Goal: Task Accomplishment & Management: Complete application form

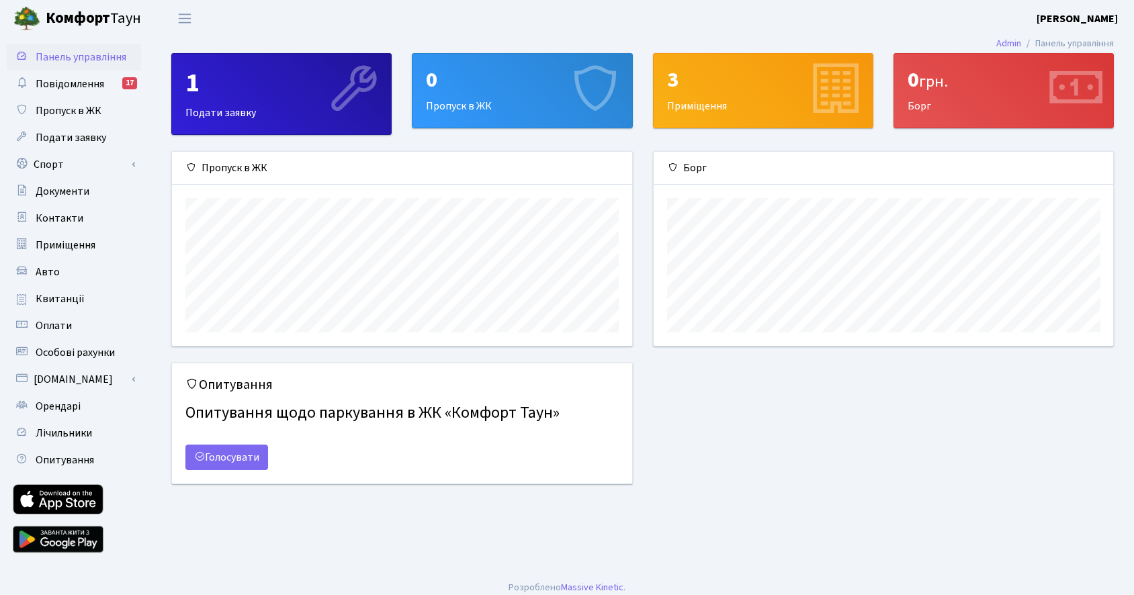
scroll to position [194, 460]
click at [85, 84] on span "Повідомлення" at bounding box center [70, 84] width 69 height 15
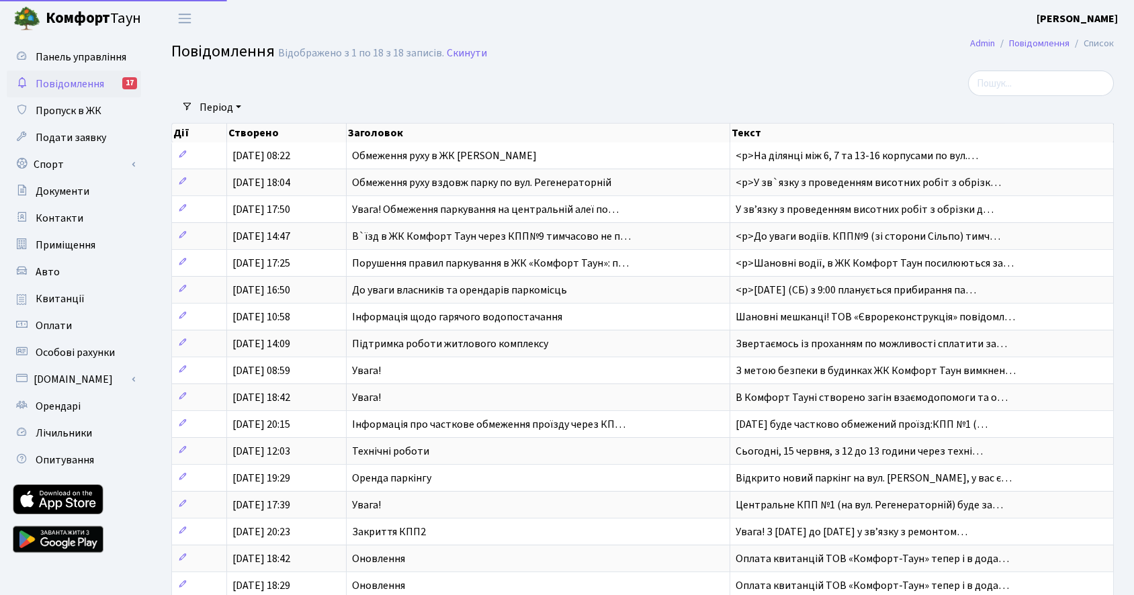
select select "25"
click at [79, 136] on span "Подати заявку" at bounding box center [71, 137] width 71 height 15
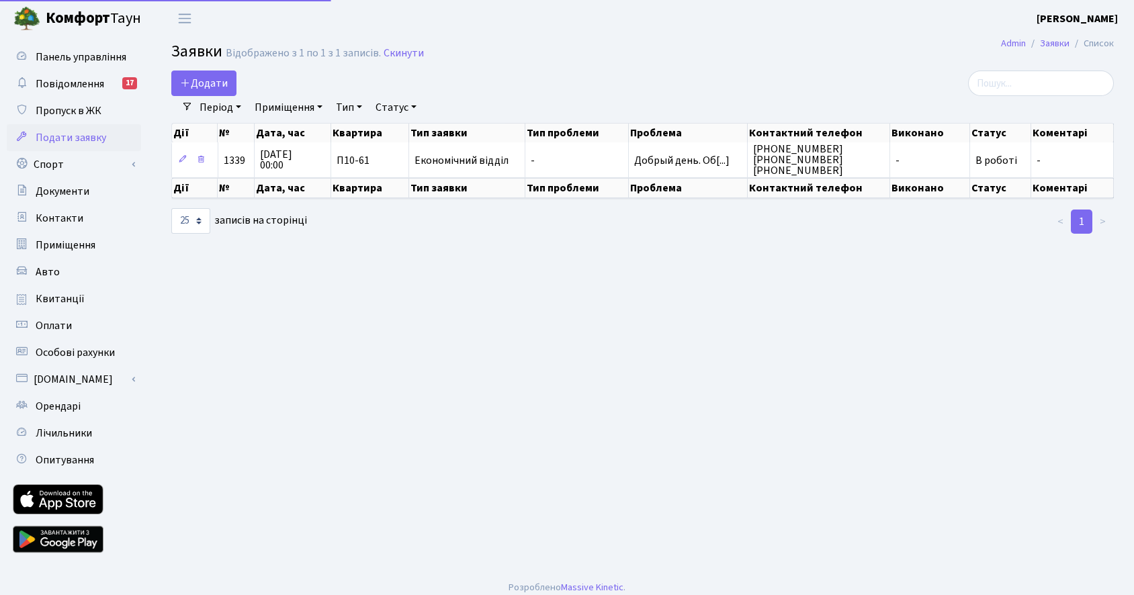
select select "25"
click at [203, 85] on span "Додати" at bounding box center [204, 83] width 48 height 15
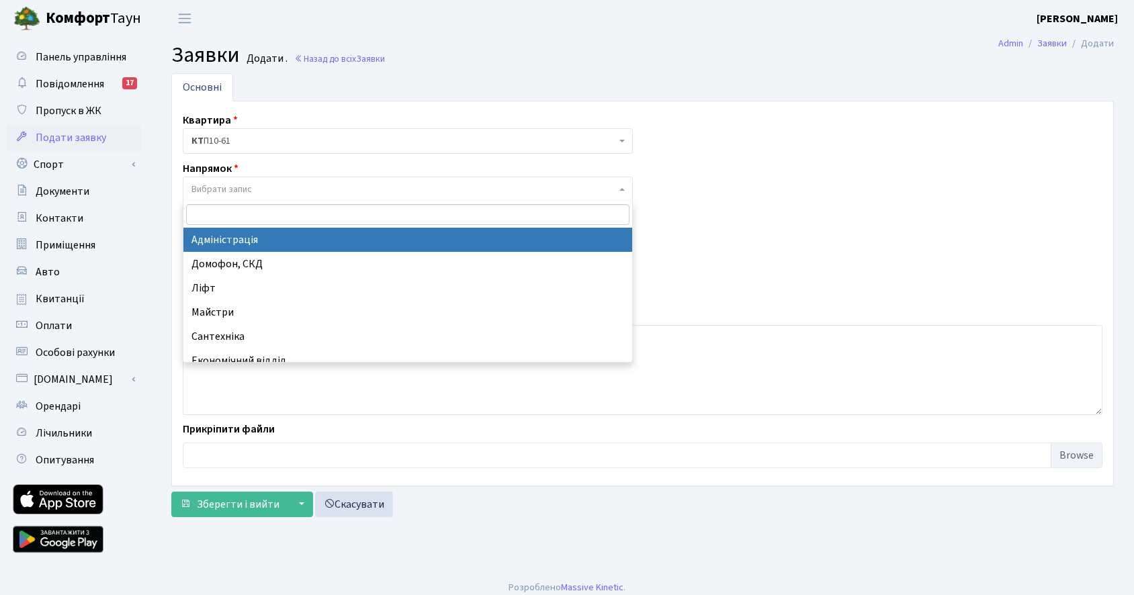
click at [312, 190] on span "Вибрати запис" at bounding box center [404, 189] width 425 height 13
select select "5"
select select
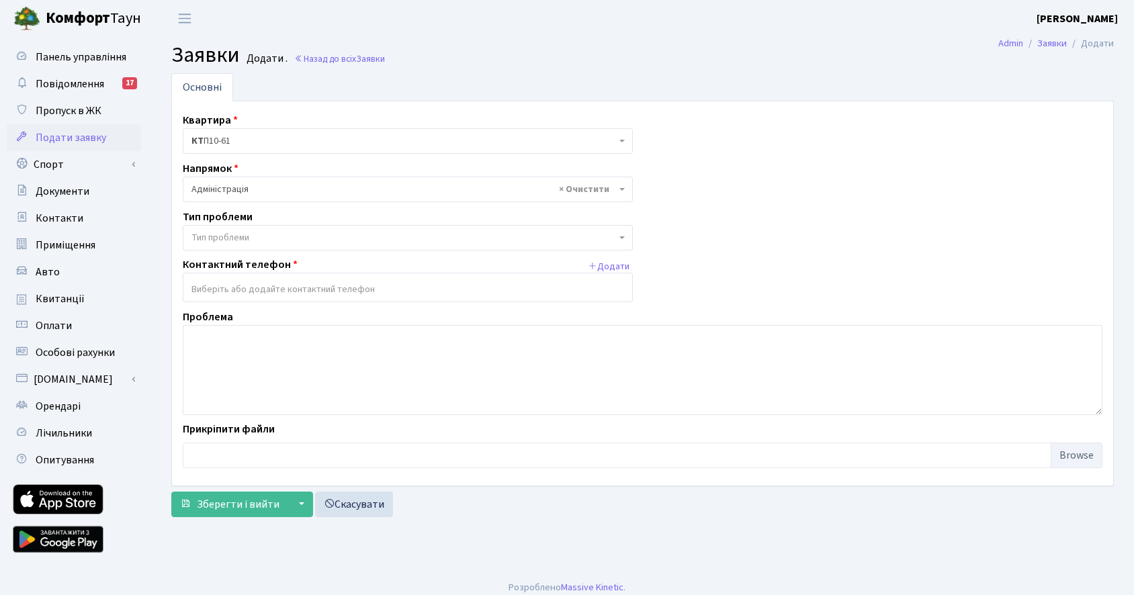
click at [238, 240] on span "Тип проблеми" at bounding box center [221, 237] width 58 height 13
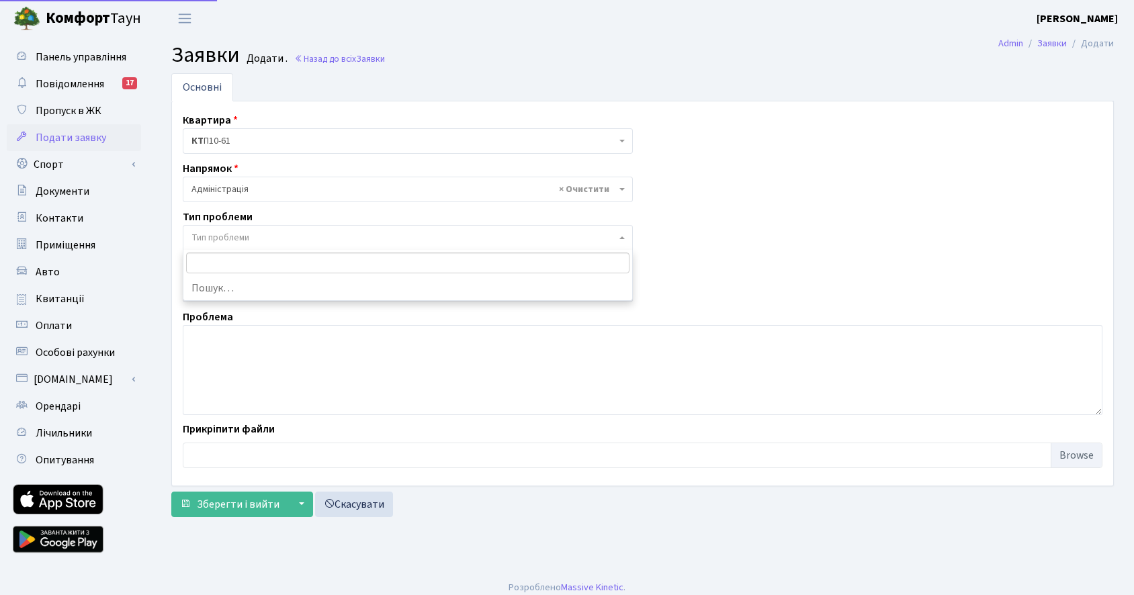
scroll to position [1, 0]
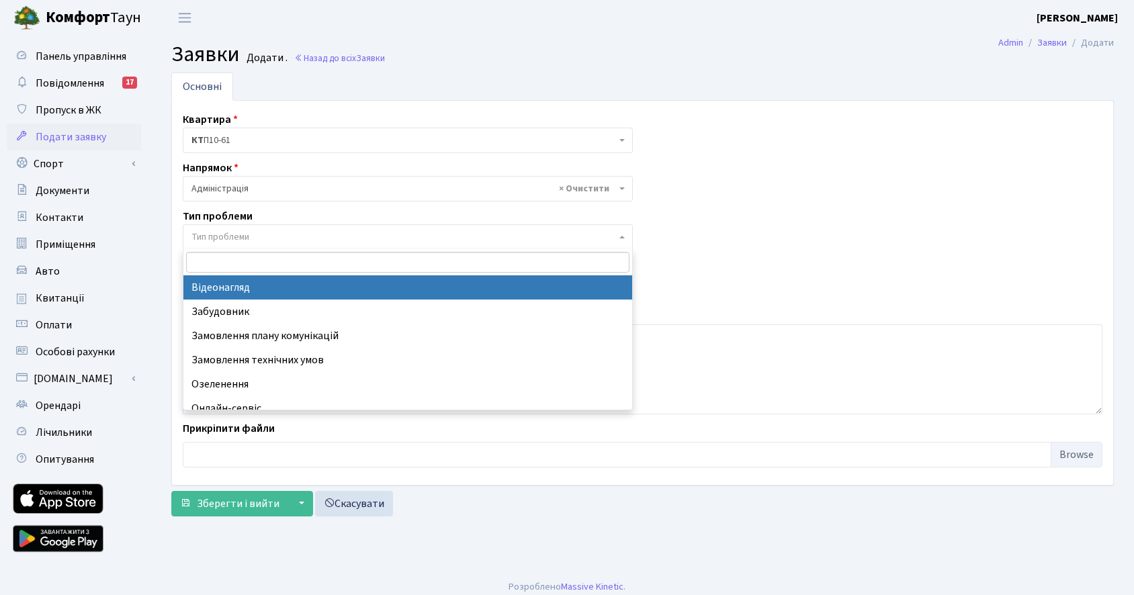
type input "Запит щодо можливості встановлення зарядної станції для електромобіля"
click at [328, 206] on div "Квартира <b>КТ</b>&nbsp;&nbsp;&nbsp;&nbsp;П10-61 <b>КТ</b>&nbsp;&nbsp;&nbsp;&nb…" at bounding box center [643, 293] width 940 height 363
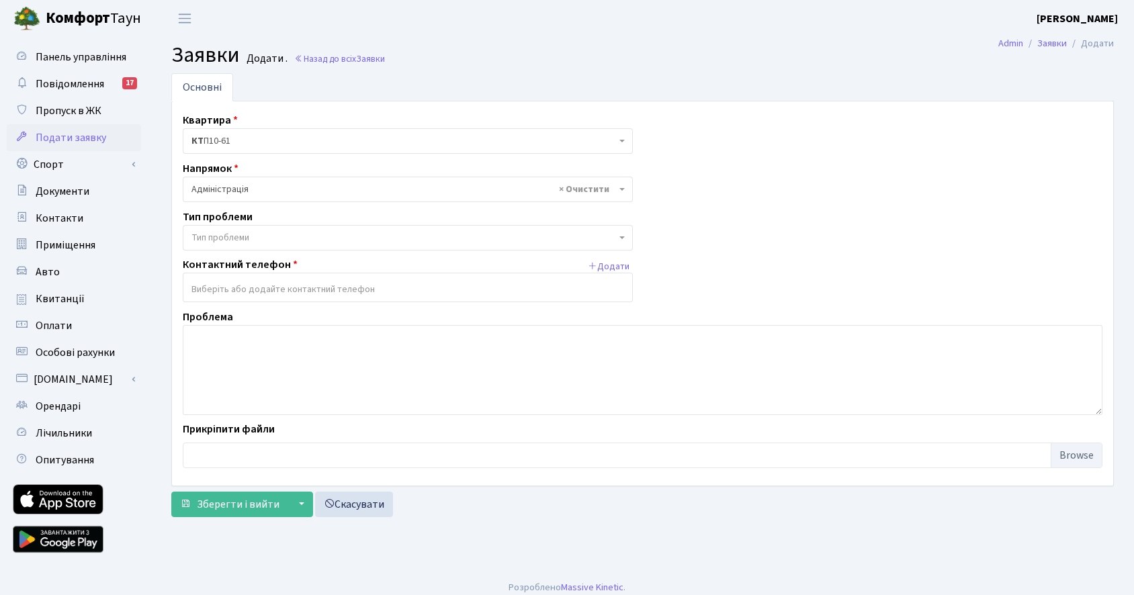
scroll to position [4, 0]
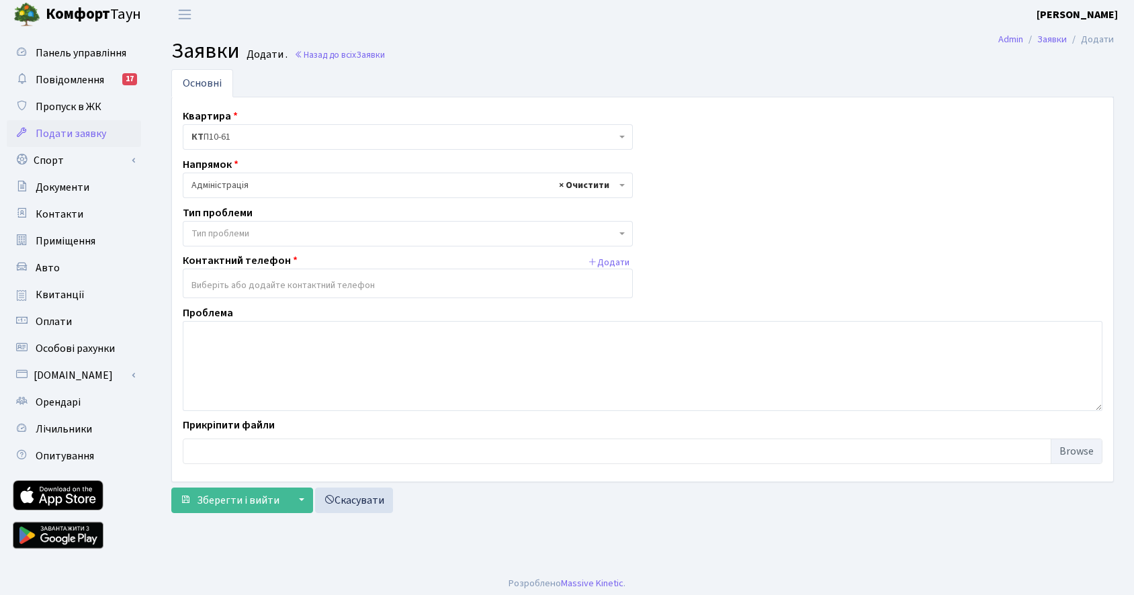
select select
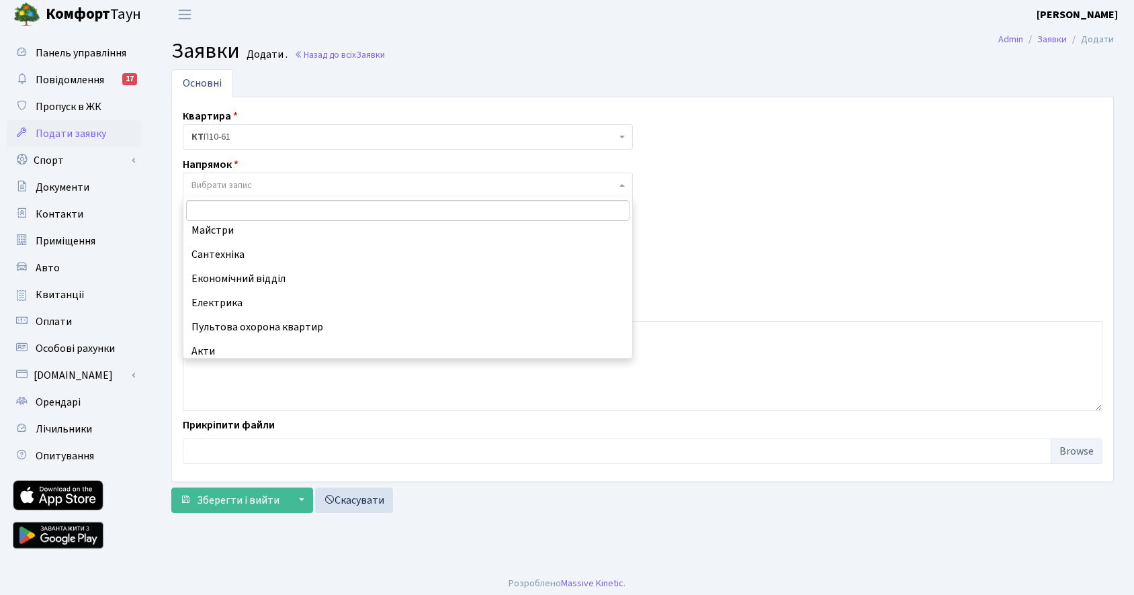
scroll to position [81, 0]
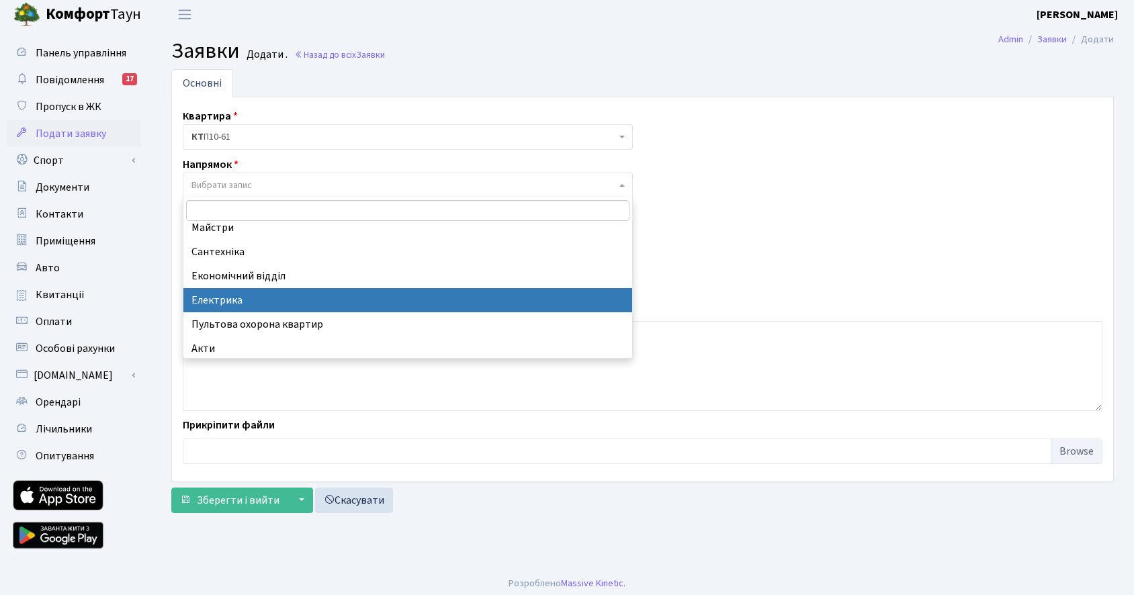
select select "3"
select select
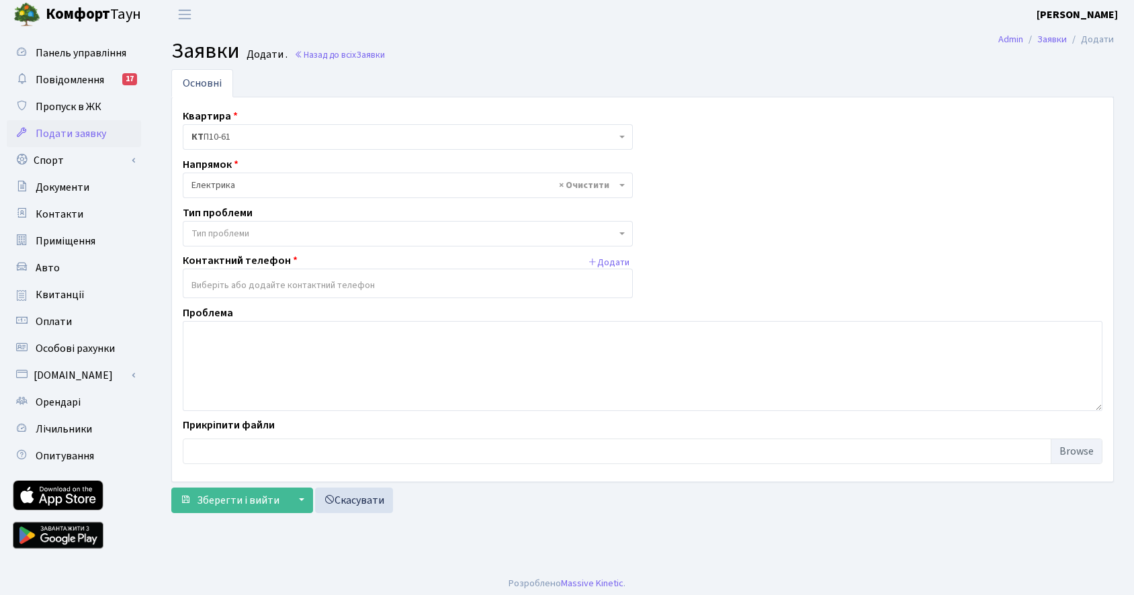
click at [267, 235] on span "Тип проблеми" at bounding box center [404, 233] width 425 height 13
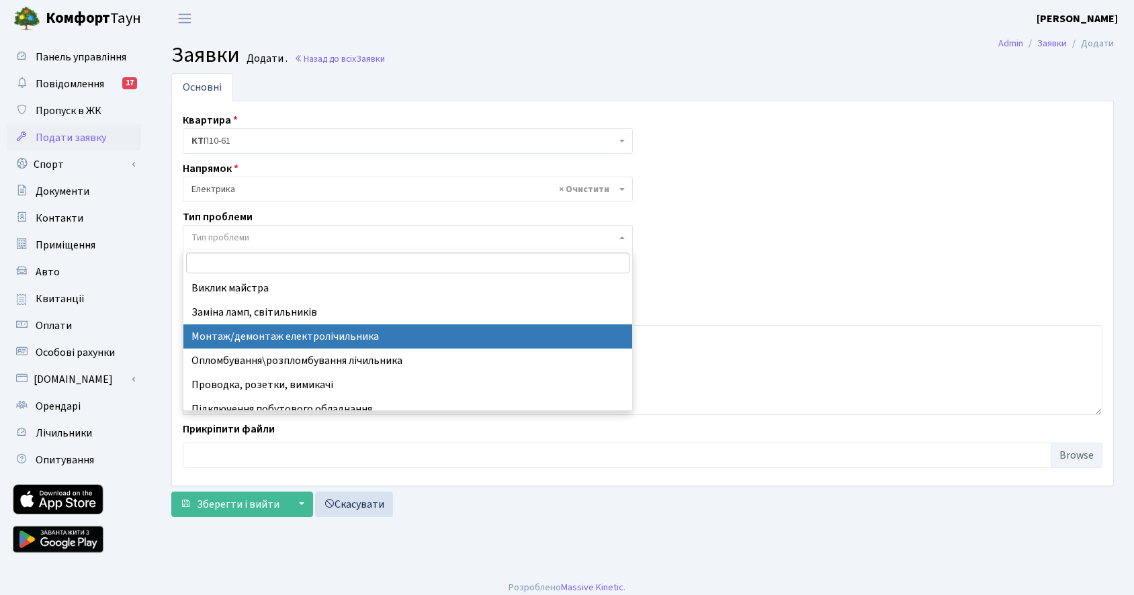
click at [224, 190] on span "× Електрика" at bounding box center [404, 189] width 425 height 13
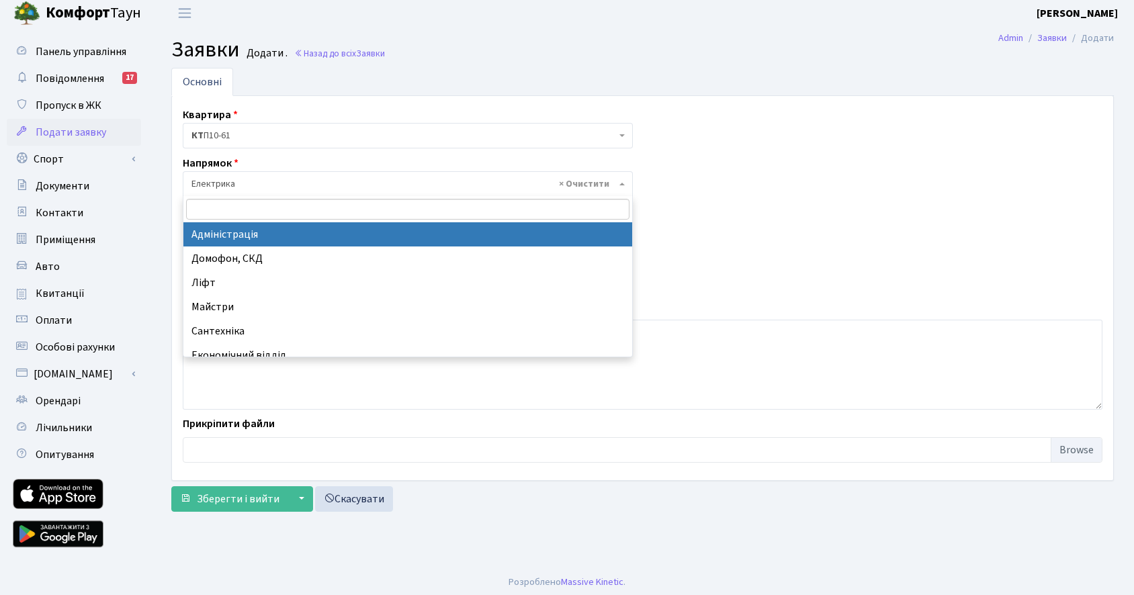
select select "5"
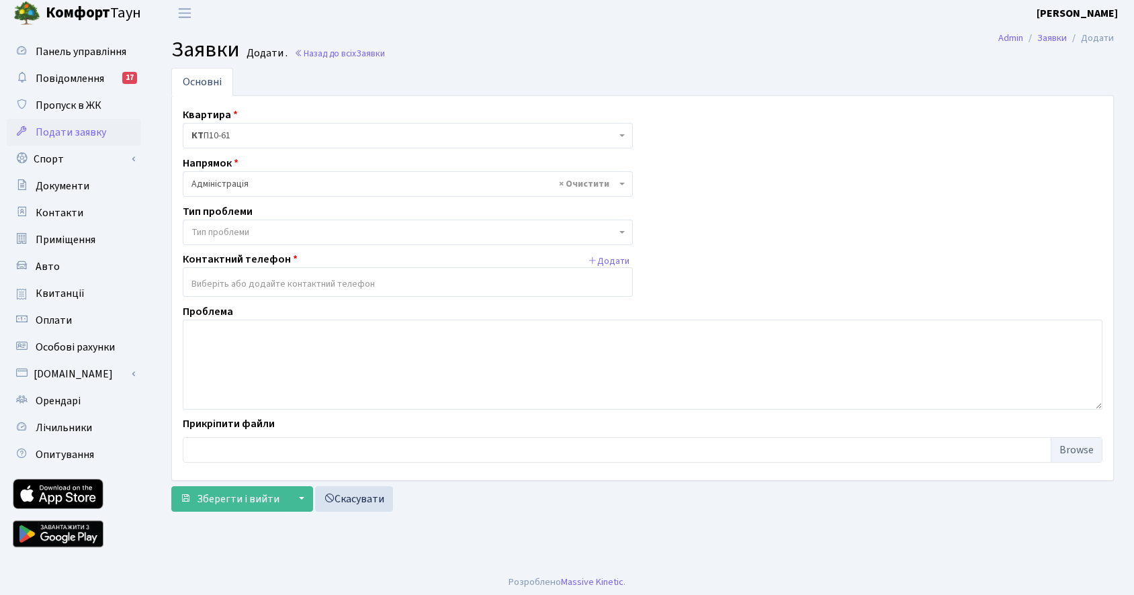
click at [243, 233] on span "Тип проблеми" at bounding box center [221, 232] width 58 height 13
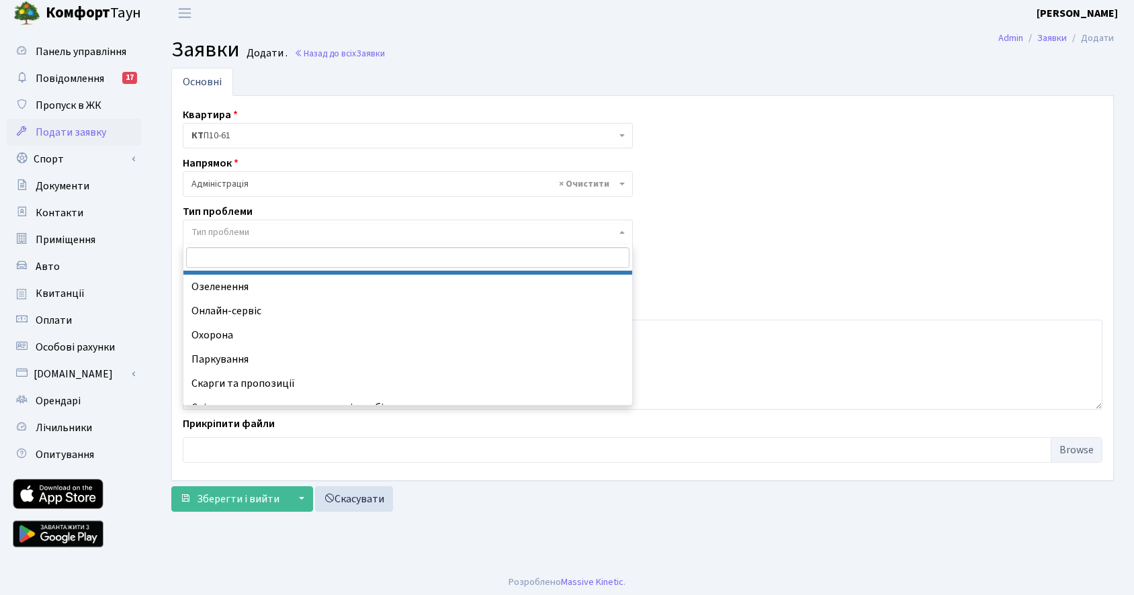
scroll to position [95, 0]
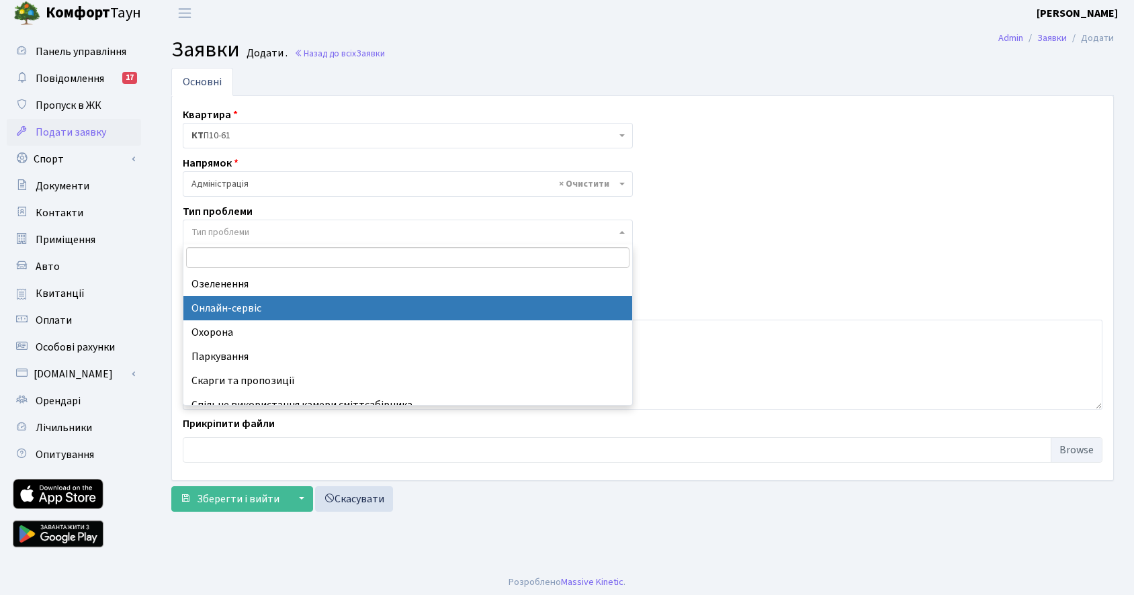
select select "68"
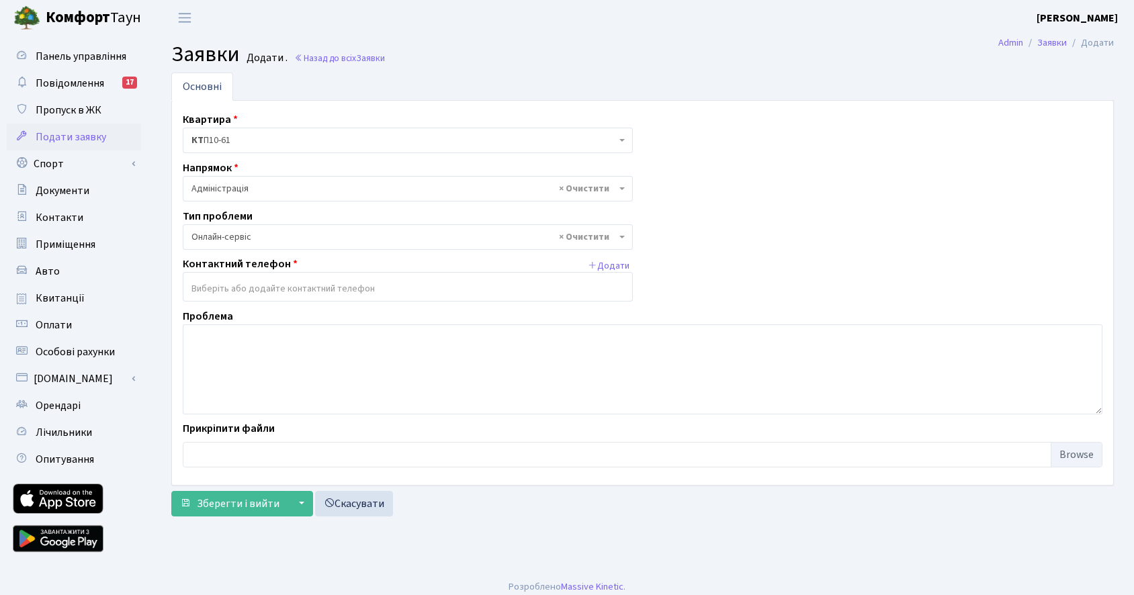
click at [222, 284] on input "search" at bounding box center [407, 289] width 449 height 24
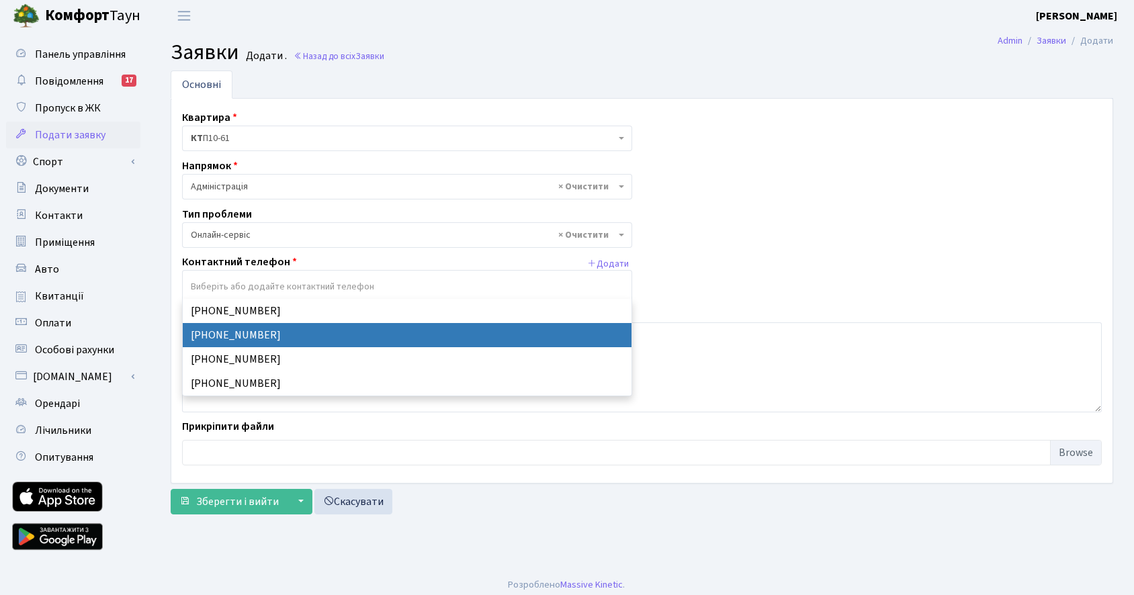
scroll to position [3, 0]
select select "31983"
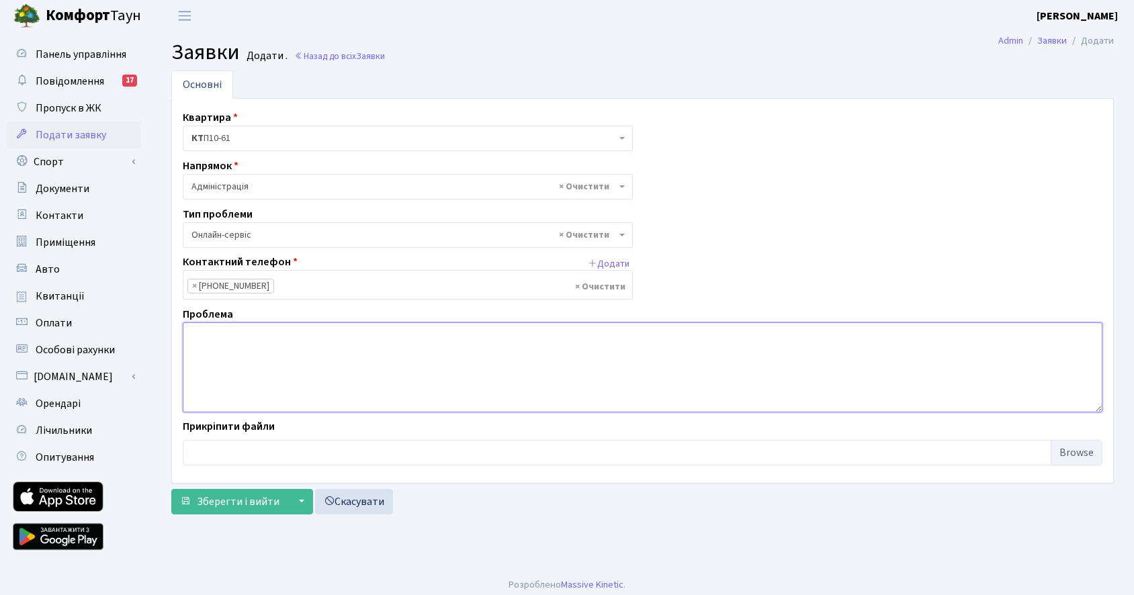
click at [237, 334] on textarea at bounding box center [643, 368] width 920 height 90
paste textarea "Запит щодо можливості встановлення зарядної станції для електромобіля"
paste textarea "Шановні панове, Я є власником/користувачем паркомісця у [назва житлового компле…"
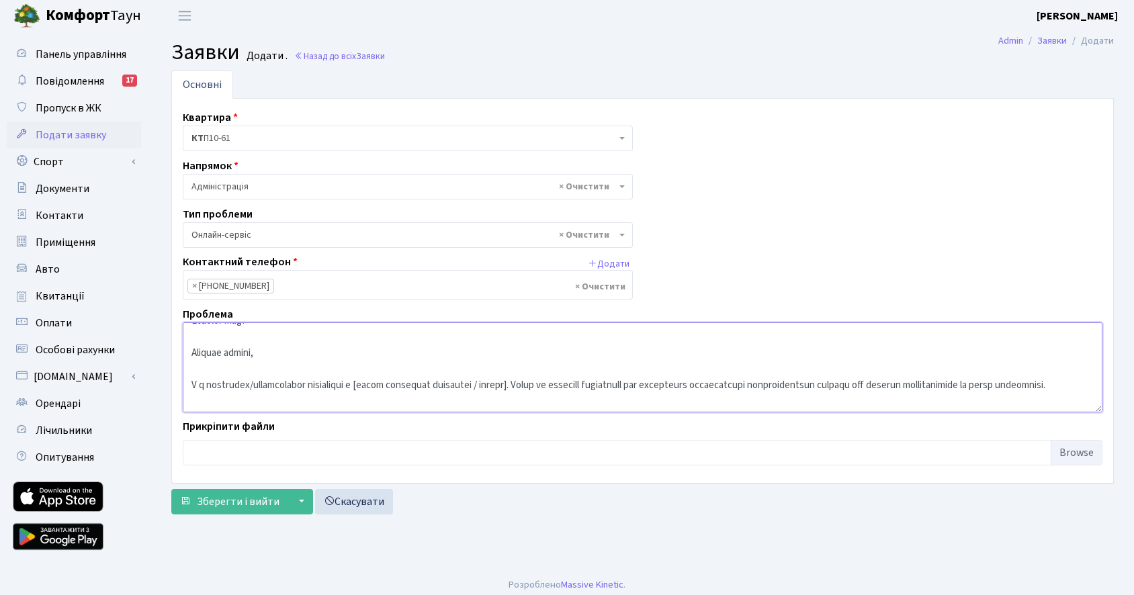
scroll to position [38, 0]
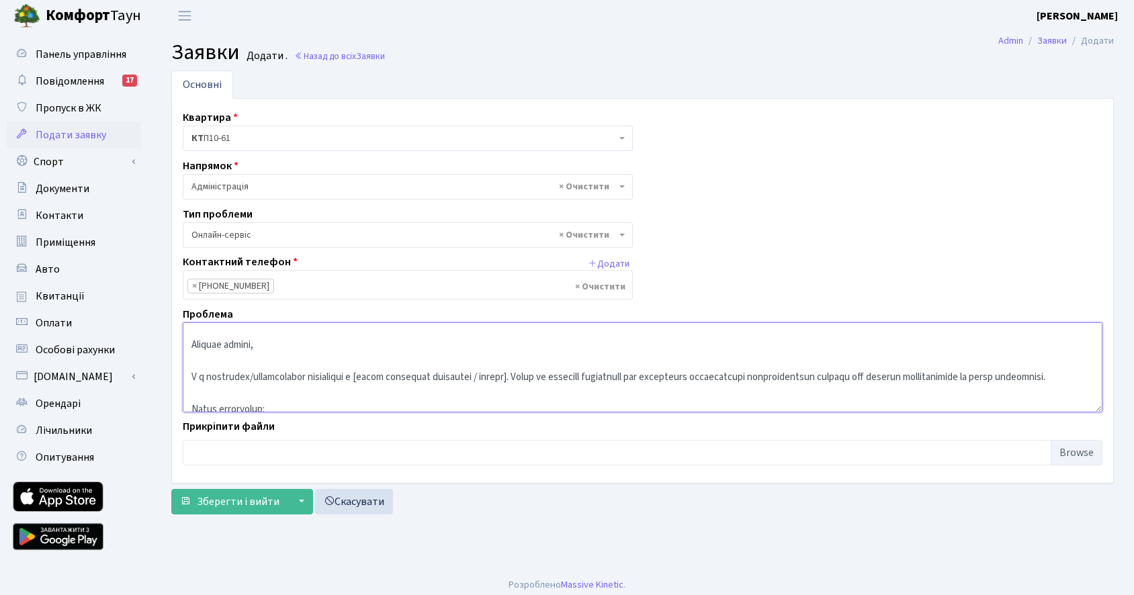
drag, startPoint x: 194, startPoint y: 345, endPoint x: 284, endPoint y: 345, distance: 90.1
click at [284, 345] on textarea at bounding box center [643, 368] width 920 height 90
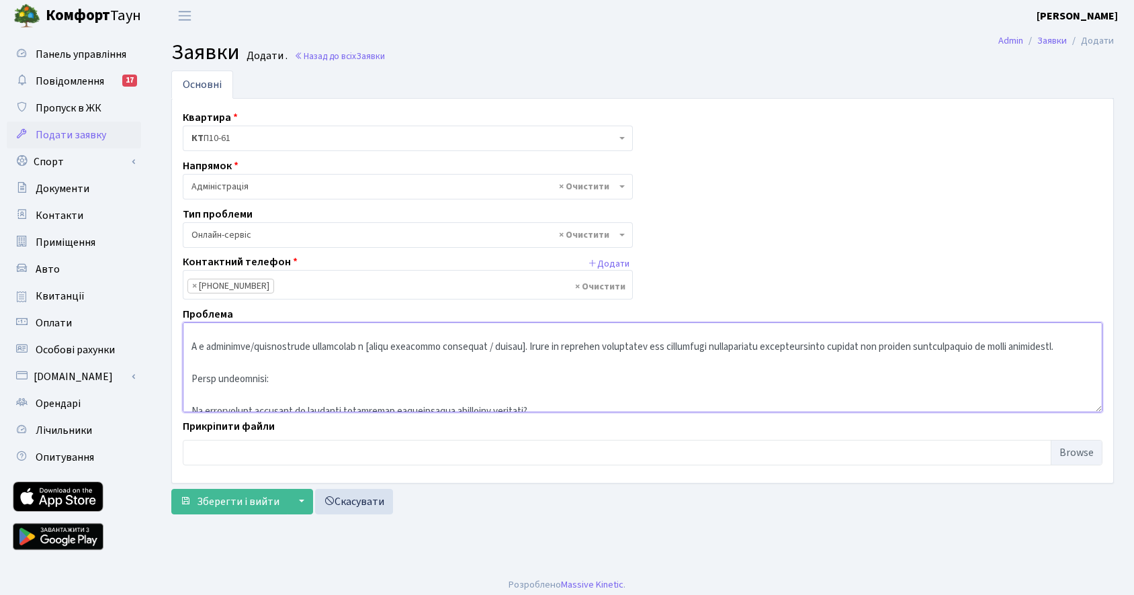
scroll to position [0, 0]
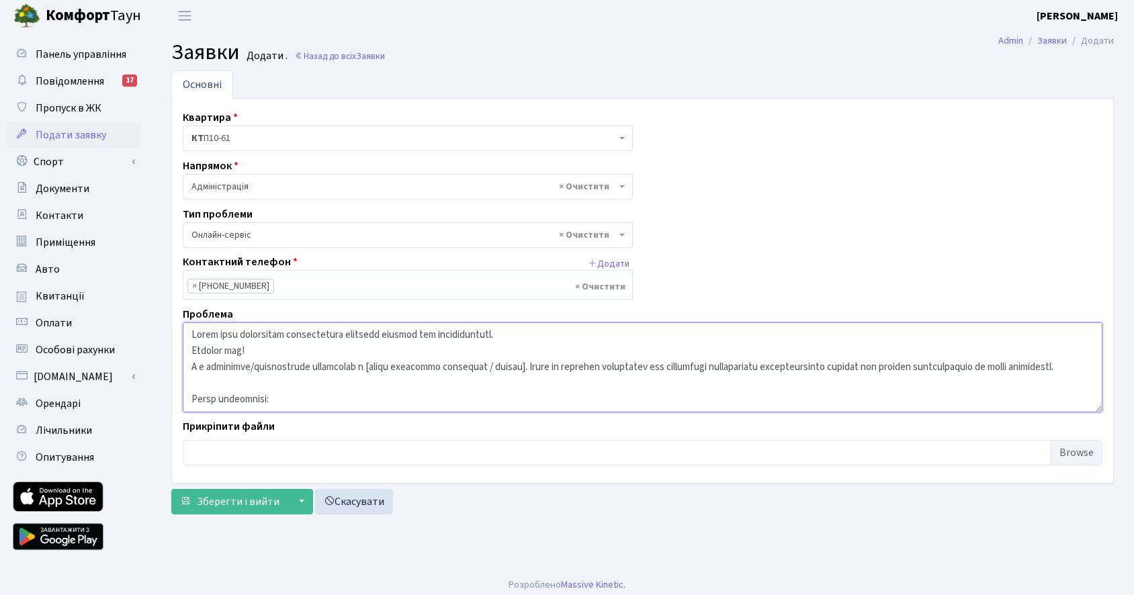
drag, startPoint x: 255, startPoint y: 366, endPoint x: 321, endPoint y: 364, distance: 66.6
click at [321, 364] on textarea at bounding box center [643, 368] width 920 height 90
drag, startPoint x: 317, startPoint y: 367, endPoint x: 477, endPoint y: 363, distance: 160.7
click at [478, 363] on textarea at bounding box center [643, 368] width 920 height 90
click at [254, 367] on textarea at bounding box center [643, 368] width 920 height 90
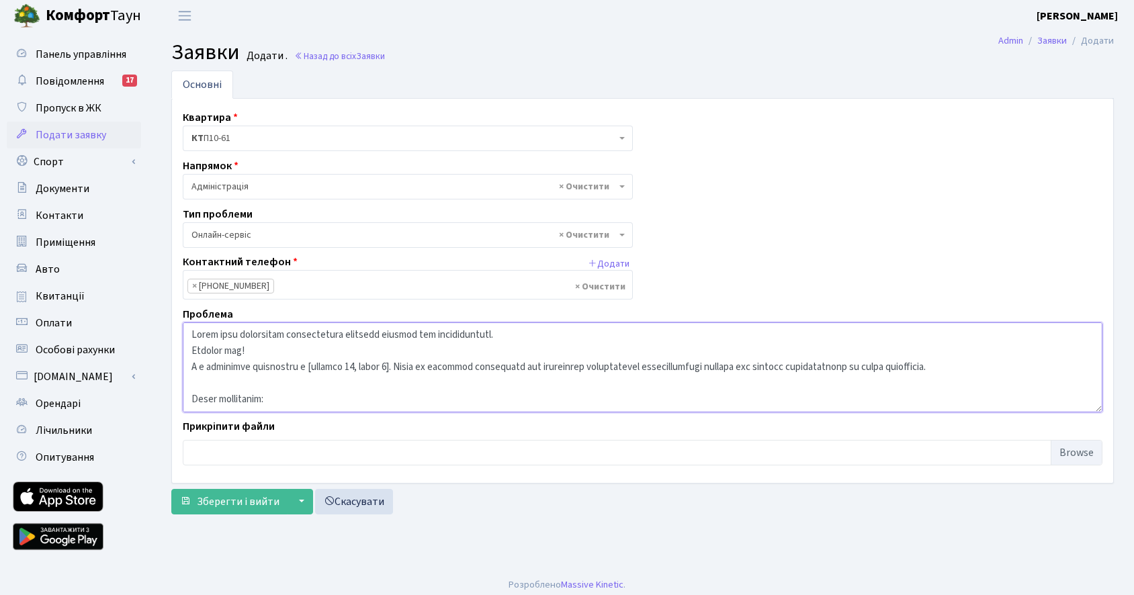
click at [399, 362] on textarea at bounding box center [643, 368] width 920 height 90
paste textarea "1 і 74 місце"
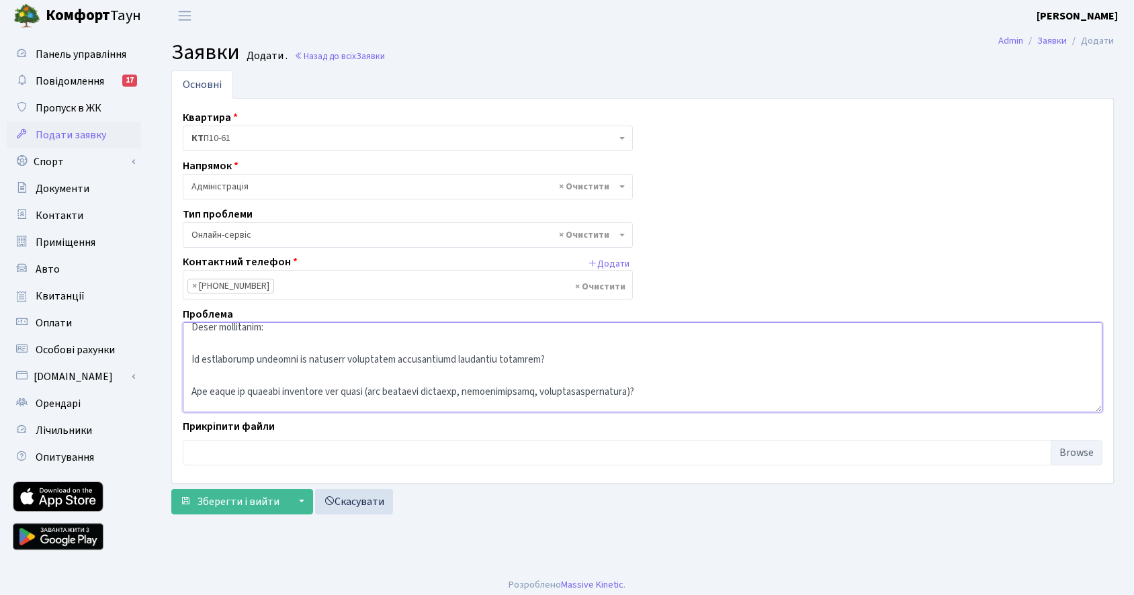
scroll to position [73, 0]
click at [192, 356] on textarea at bounding box center [643, 368] width 920 height 90
click at [191, 392] on textarea at bounding box center [643, 368] width 920 height 90
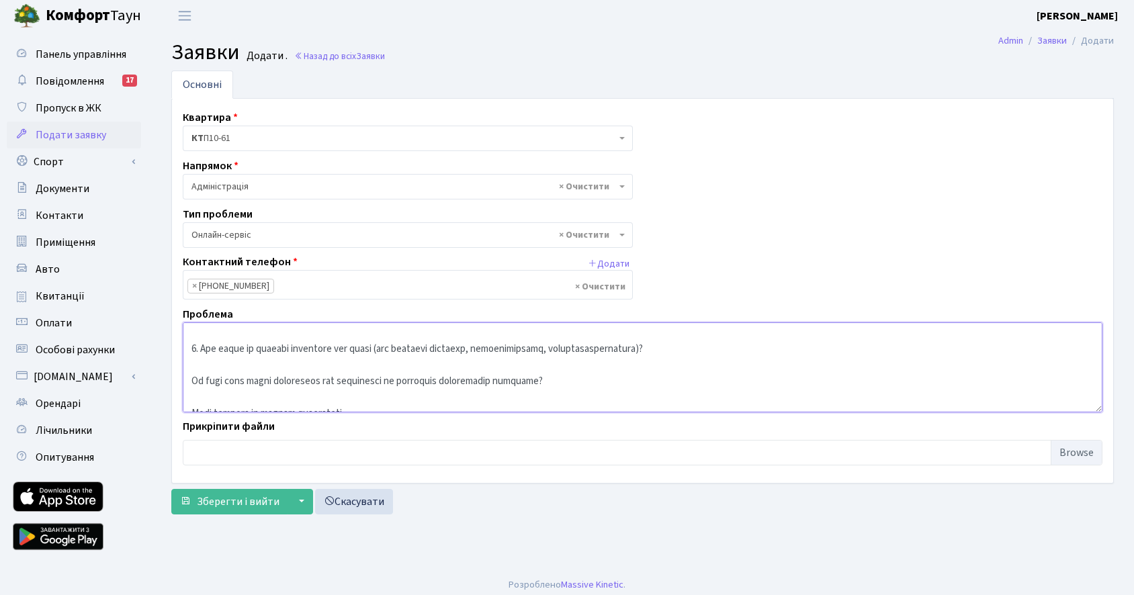
scroll to position [131, 0]
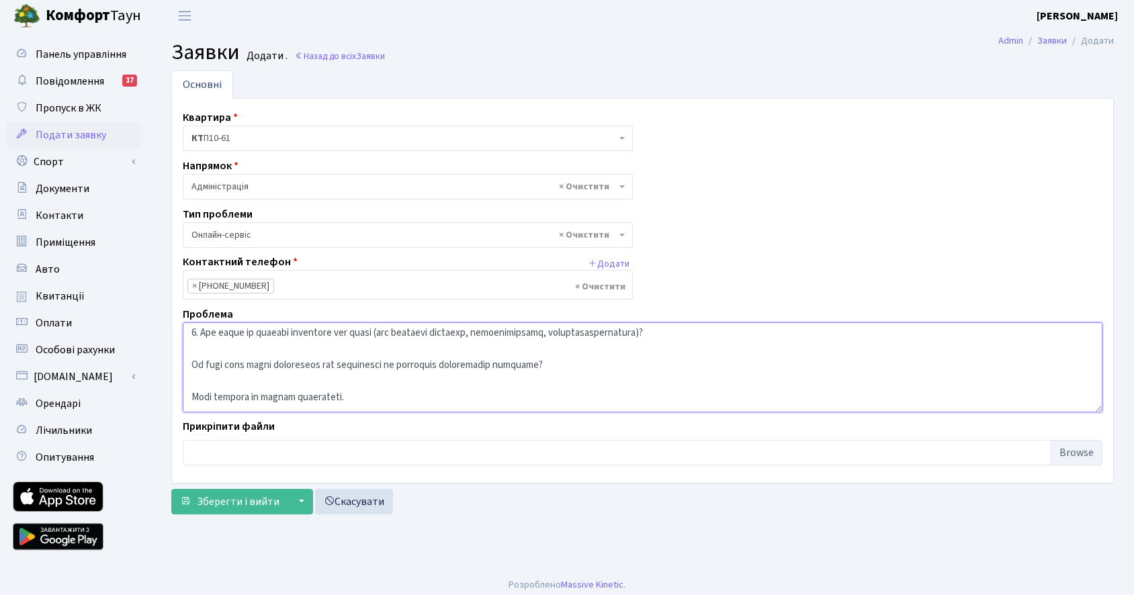
click at [192, 365] on textarea at bounding box center [643, 368] width 920 height 90
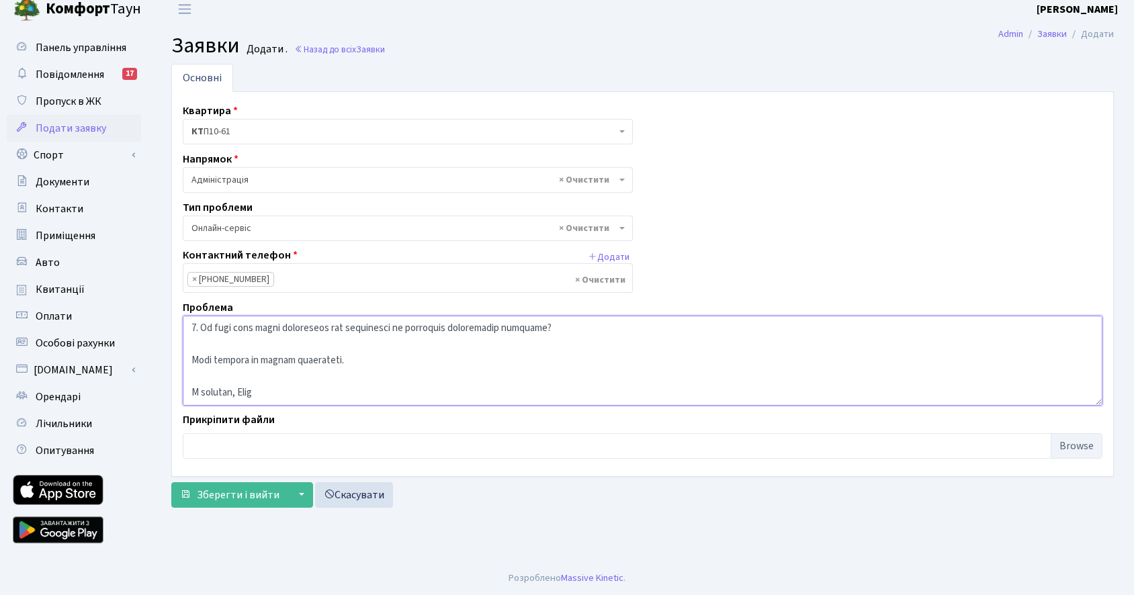
click at [575, 329] on textarea at bounding box center [643, 361] width 920 height 90
click at [288, 391] on textarea at bounding box center [643, 361] width 920 height 90
type textarea "Запит щодо можливості встановлення зарядної станції для електромобіля. Доброго …"
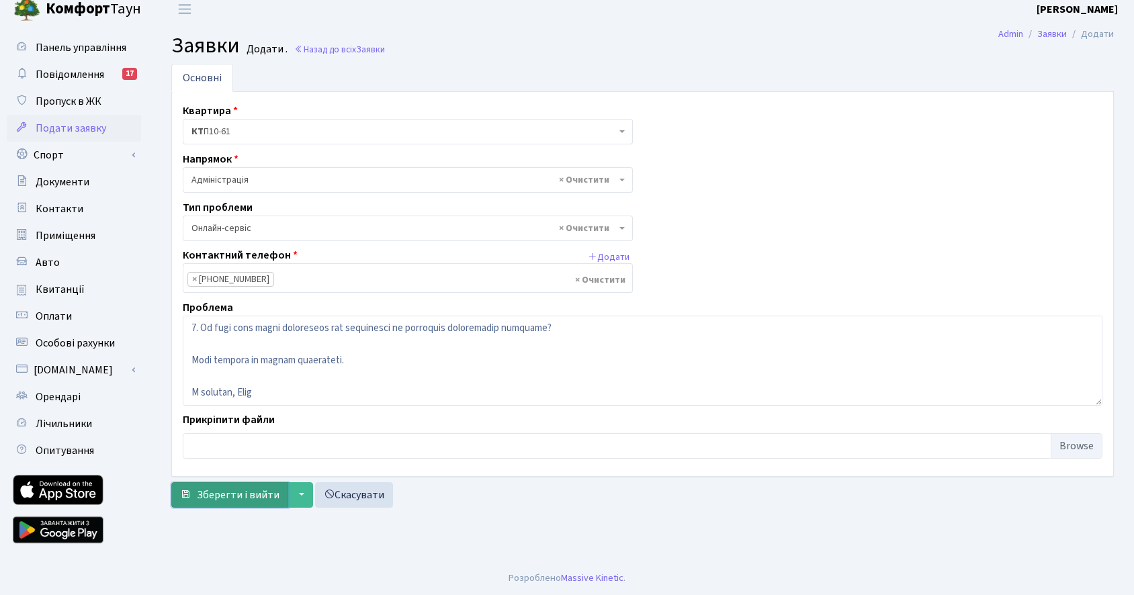
click at [241, 495] on span "Зберегти і вийти" at bounding box center [238, 495] width 83 height 15
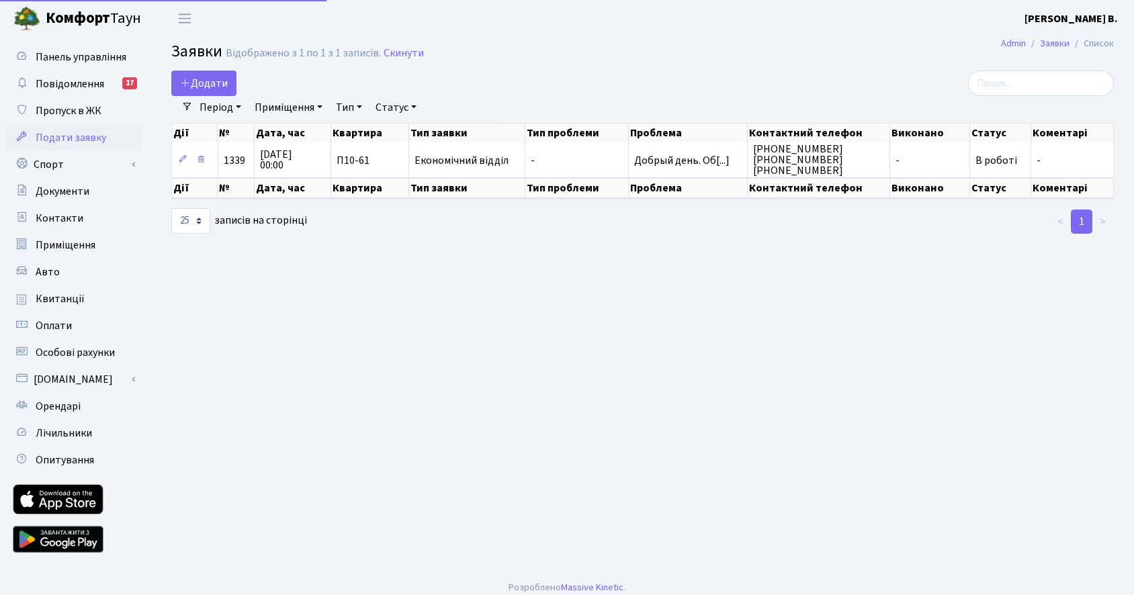
select select "25"
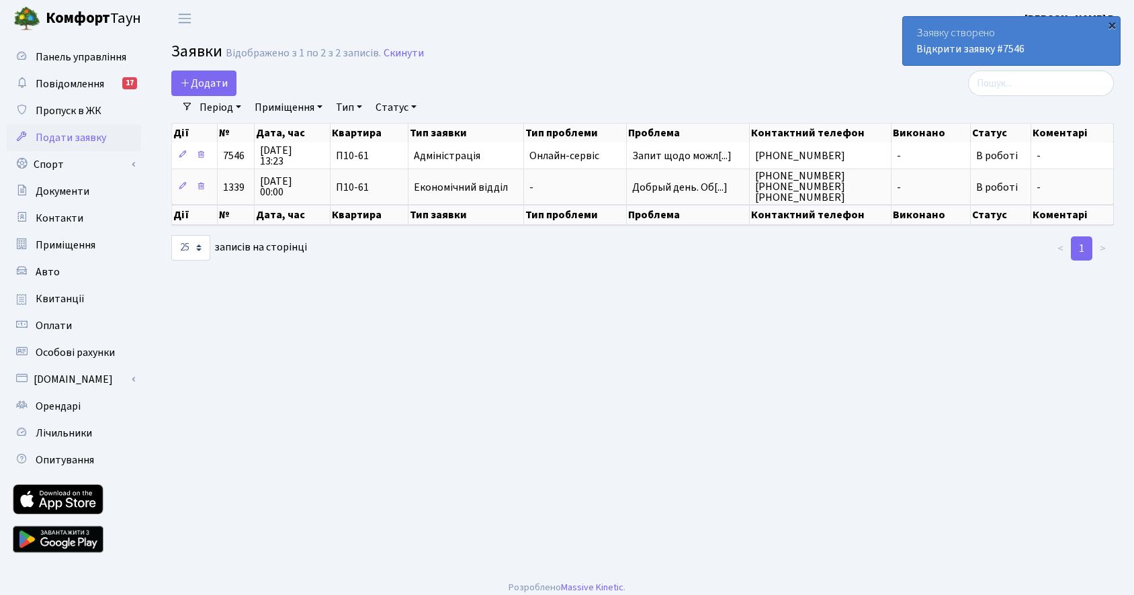
click at [1111, 27] on div "×" at bounding box center [1111, 24] width 13 height 13
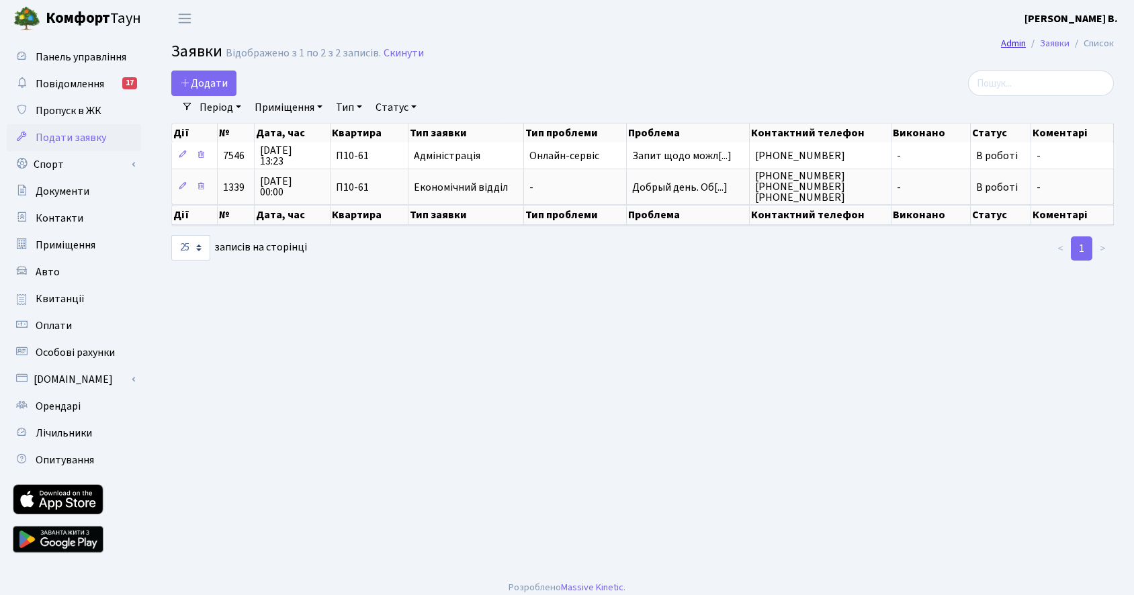
click at [1005, 47] on link "Admin" at bounding box center [1013, 43] width 25 height 14
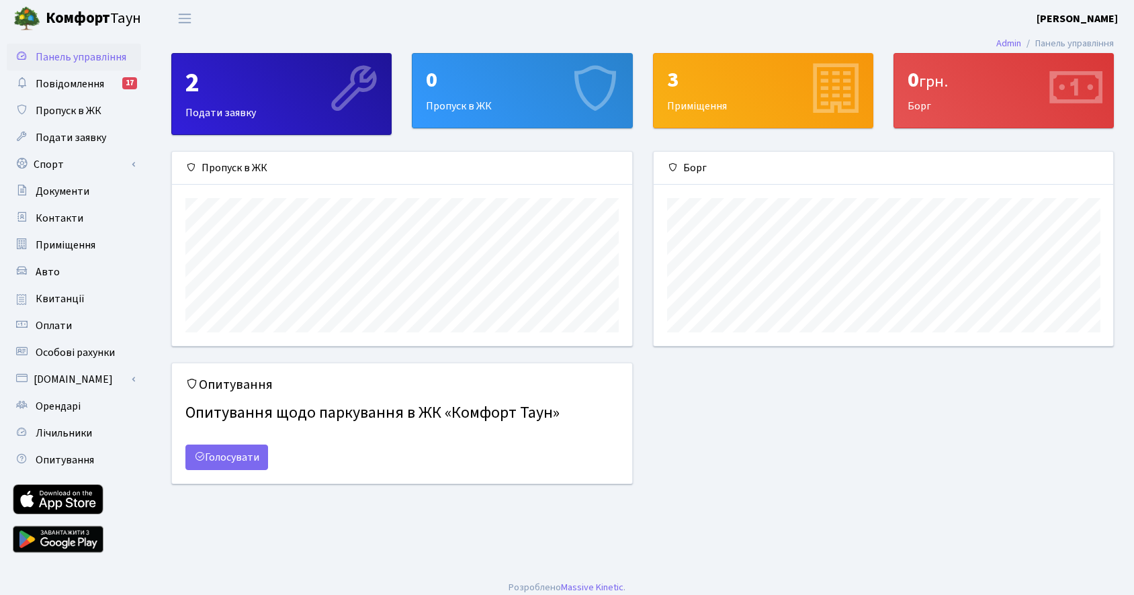
scroll to position [194, 460]
click at [1067, 22] on b "[PERSON_NAME]" at bounding box center [1077, 18] width 81 height 15
click at [56, 139] on span "Подати заявку" at bounding box center [71, 137] width 71 height 15
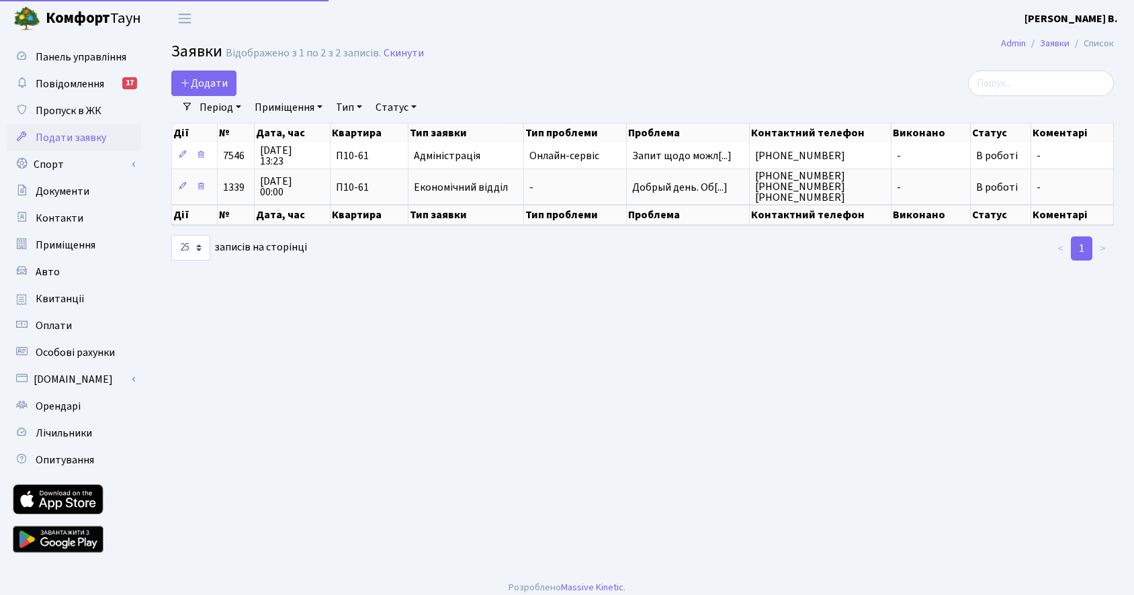
select select "25"
